Goal: Information Seeking & Learning: Learn about a topic

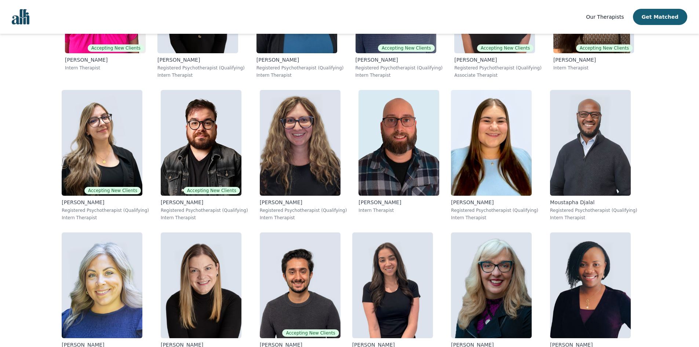
scroll to position [2715, 0]
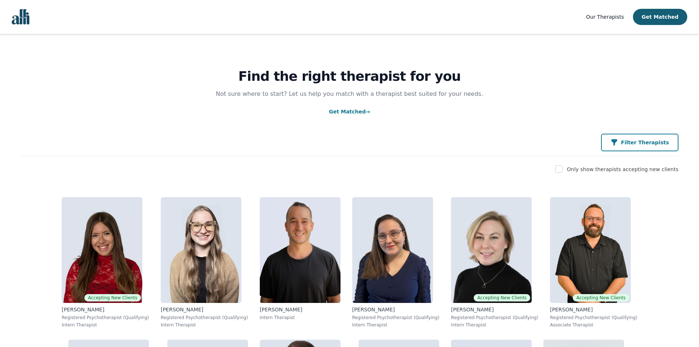
click at [637, 146] on button "Filter Therapists" at bounding box center [639, 143] width 77 height 18
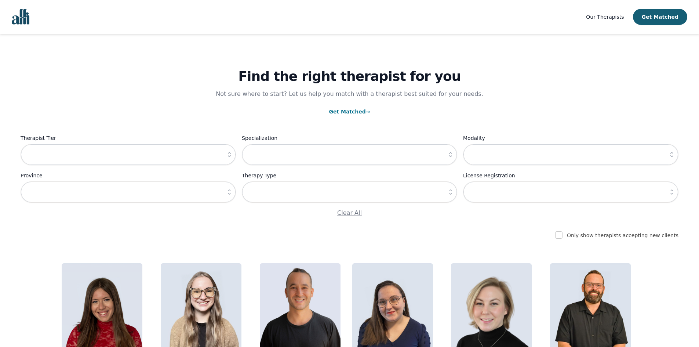
click at [226, 150] on button "button" at bounding box center [229, 154] width 13 height 21
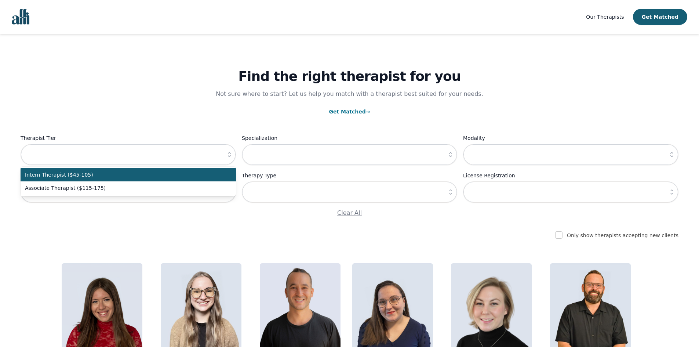
click at [127, 180] on li "Intern Therapist ($45-105)" at bounding box center [128, 174] width 215 height 13
type input "Intern Therapist ($45-105)"
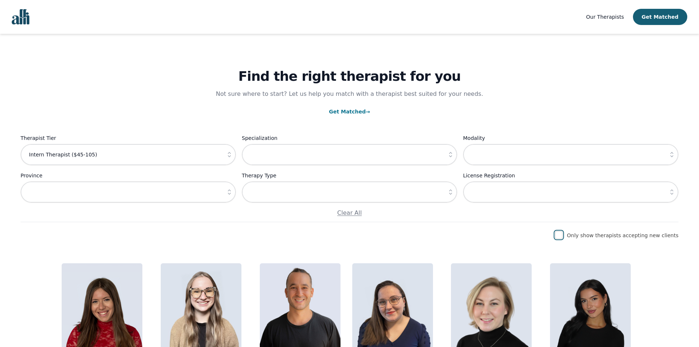
click at [563, 239] on input "checkbox" at bounding box center [558, 234] width 7 height 7
checkbox input "true"
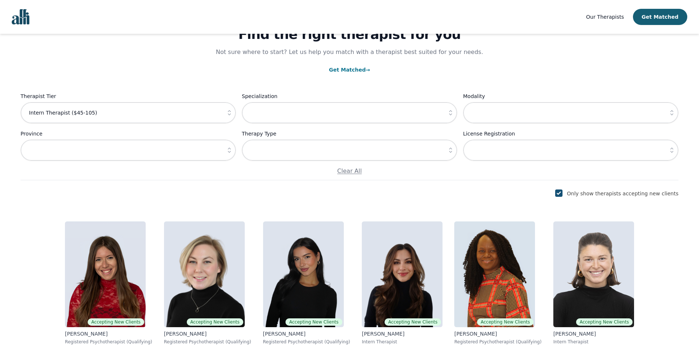
scroll to position [55, 0]
